Goal: Find specific page/section: Find specific page/section

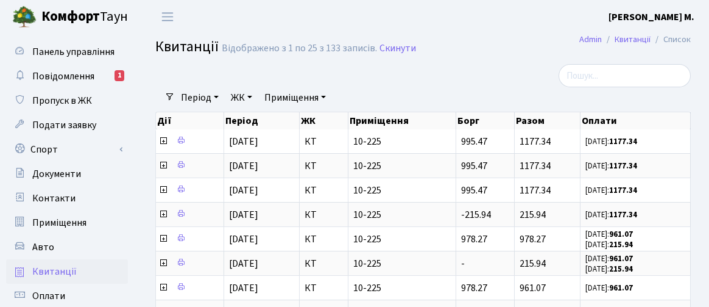
select select "25"
click at [43, 70] on span "Повідомлення" at bounding box center [63, 75] width 62 height 13
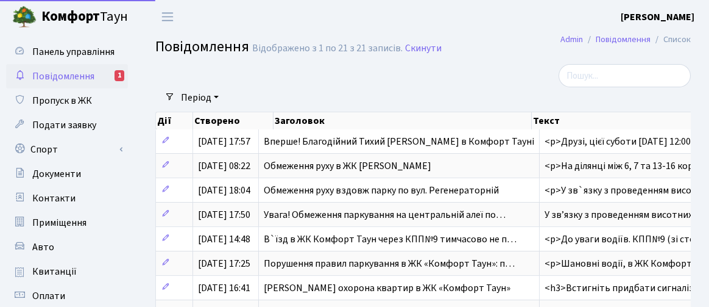
select select "25"
click at [68, 74] on span "Повідомлення" at bounding box center [63, 75] width 62 height 13
select select "25"
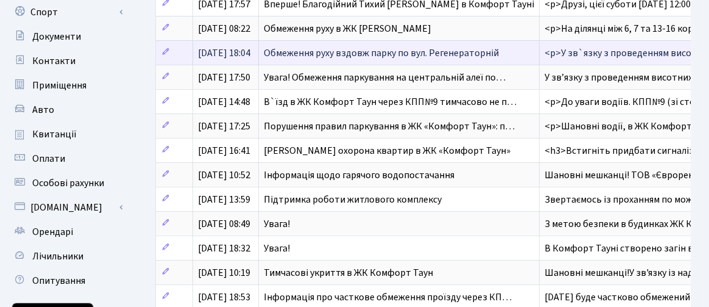
scroll to position [427, 0]
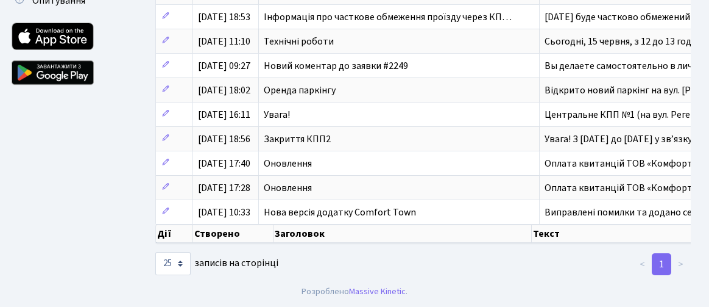
click at [669, 263] on link "1" at bounding box center [662, 264] width 20 height 22
click at [644, 264] on li "<" at bounding box center [643, 264] width 20 height 22
click at [689, 262] on li ">" at bounding box center [682, 264] width 20 height 22
click at [180, 264] on select "10 25 50 100 250 500 1,000" at bounding box center [172, 263] width 35 height 23
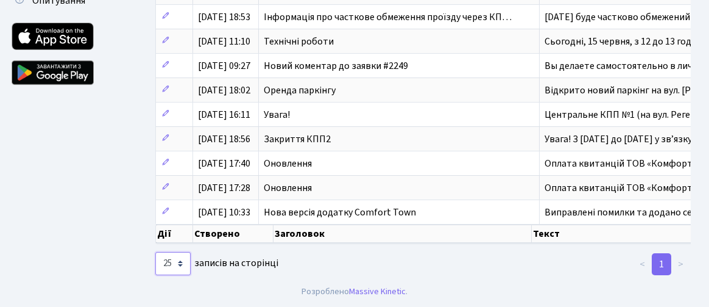
click at [180, 264] on select "10 25 50 100 250 500 1,000" at bounding box center [172, 263] width 35 height 23
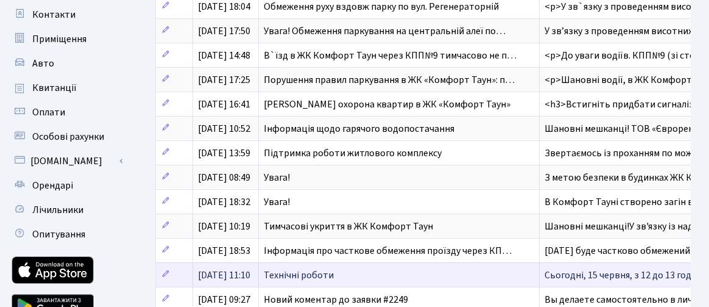
scroll to position [0, 0]
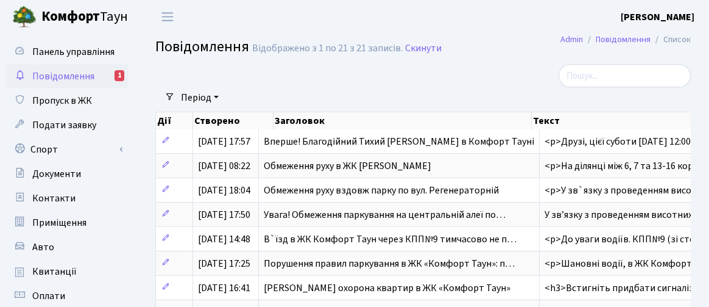
click at [118, 76] on div "1" at bounding box center [120, 75] width 10 height 11
select select "25"
click at [163, 14] on span "Переключити навігацію" at bounding box center [167, 17] width 18 height 14
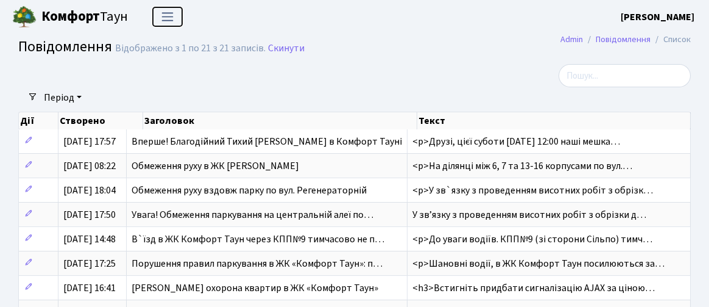
click at [163, 14] on span "Переключити навігацію" at bounding box center [167, 17] width 18 height 14
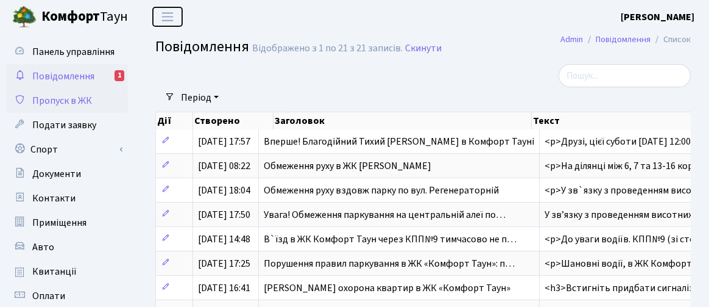
scroll to position [183, 0]
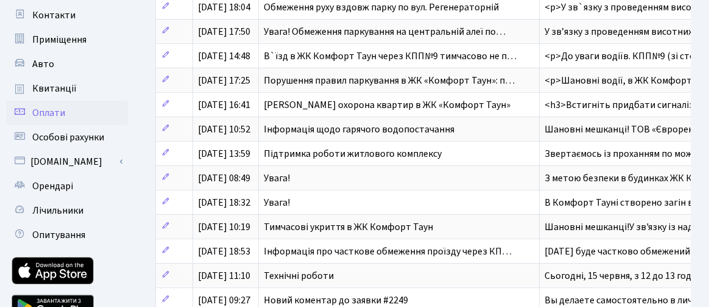
click at [51, 112] on span "Оплати" at bounding box center [48, 112] width 33 height 13
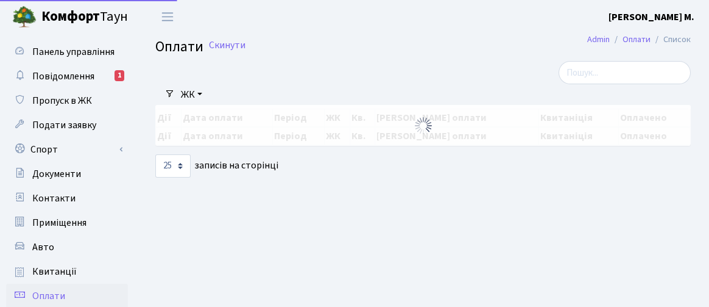
select select "25"
